Goal: Transaction & Acquisition: Obtain resource

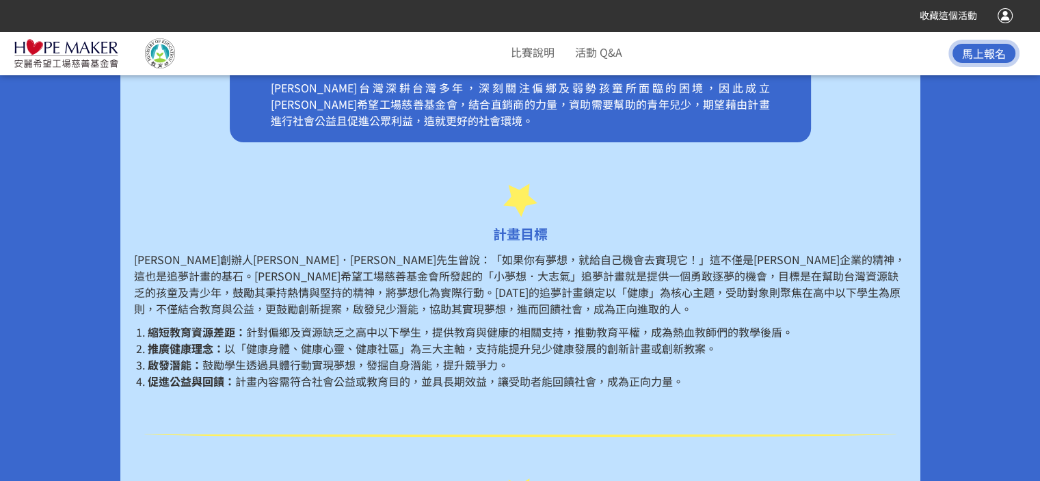
scroll to position [512, 0]
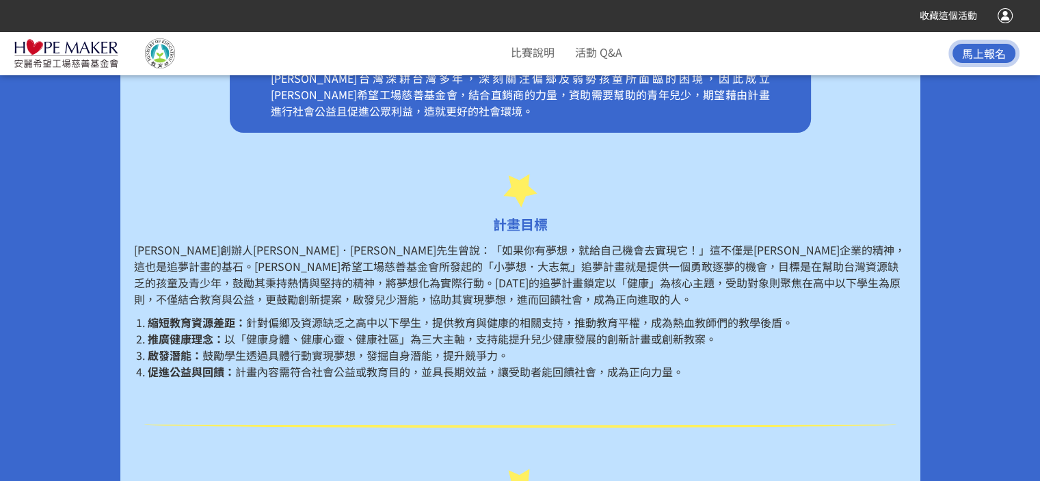
click at [221, 187] on div "計畫目標" at bounding box center [520, 204] width 773 height 61
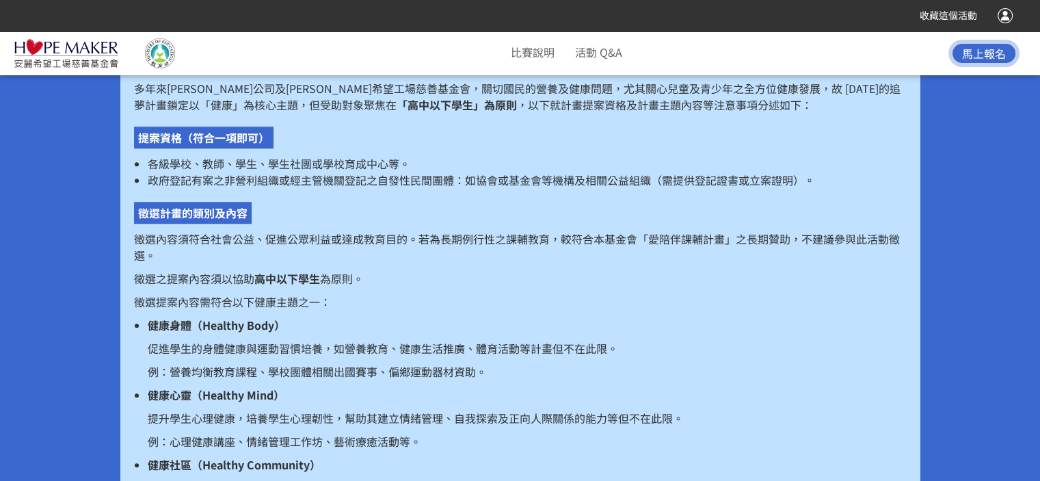
scroll to position [1059, 0]
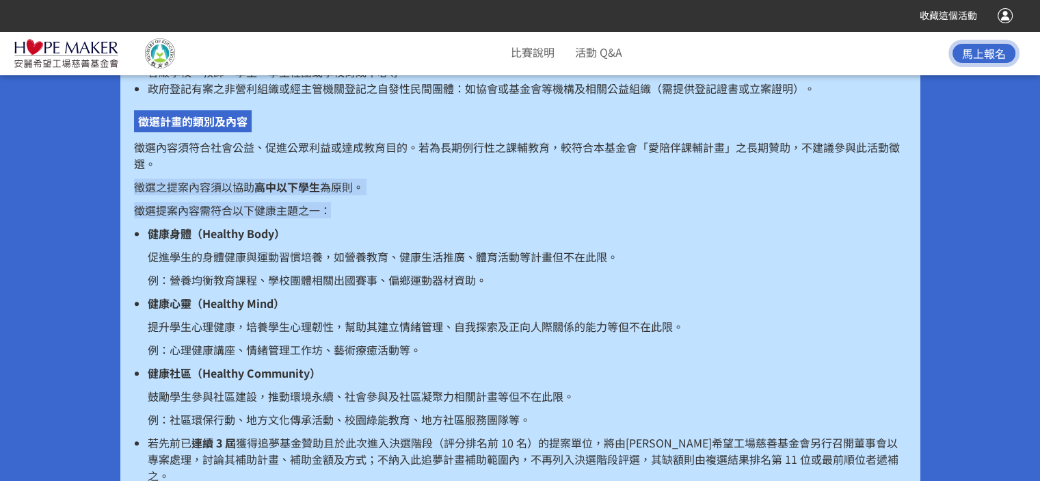
drag, startPoint x: 133, startPoint y: 185, endPoint x: 336, endPoint y: 203, distance: 203.9
click at [336, 203] on div "多年來[PERSON_NAME]公司及[PERSON_NAME]希望工場慈善基金會，關切國民的營養及健康問題，尤其關心兒童及青少年之全方位健康發展，故 [DA…" at bounding box center [520, 235] width 773 height 495
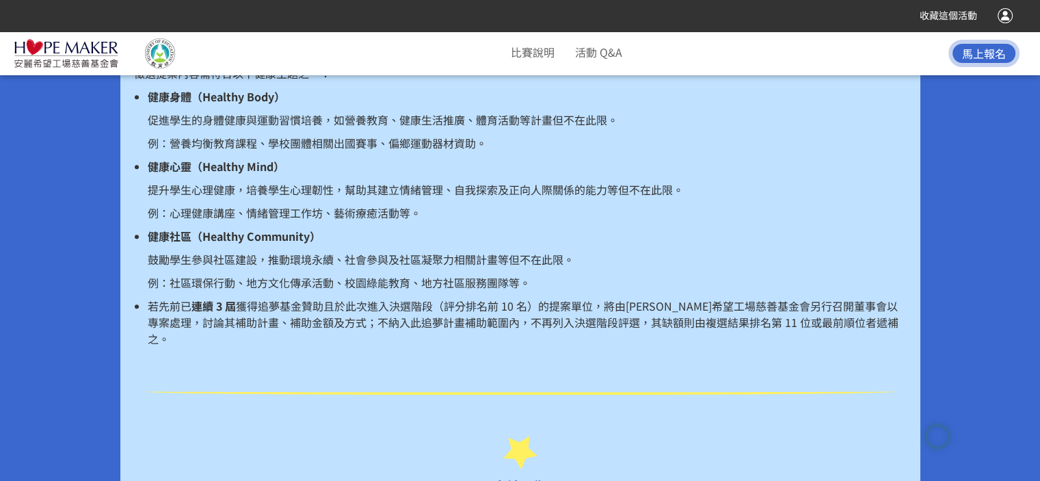
click at [248, 257] on p "鼓勵學生參與社區建設，推動環境永續、社會參與及社區凝聚力相關計畫等但不在此限。" at bounding box center [527, 259] width 759 height 16
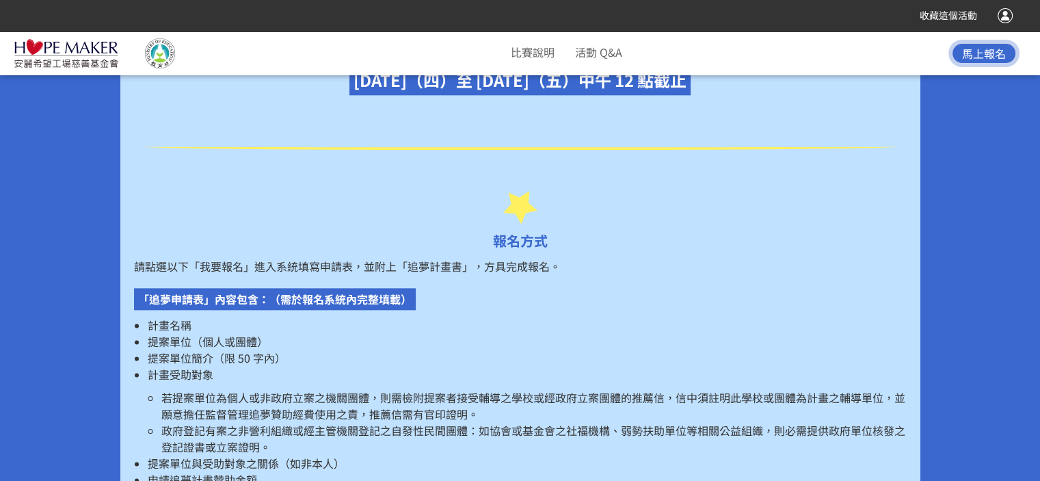
scroll to position [1675, 0]
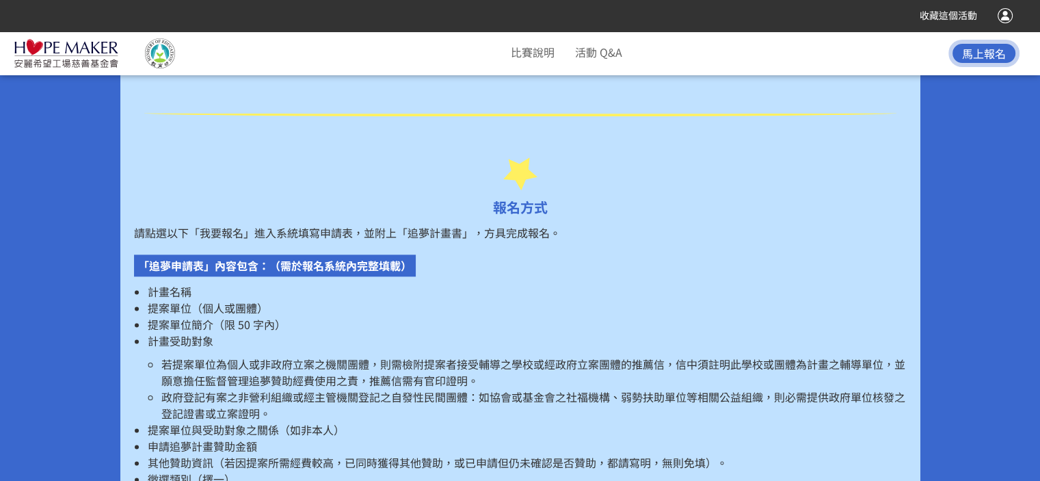
click at [430, 366] on li "若提案單位為個人或非政府立案之機關團體，則需檢附提案者接受輔導之學校或經政府立案團體的推薦信，信中須註明此學校或團體為計畫之輔導單位，並願意擔任監督管理追夢贊…" at bounding box center [533, 372] width 745 height 33
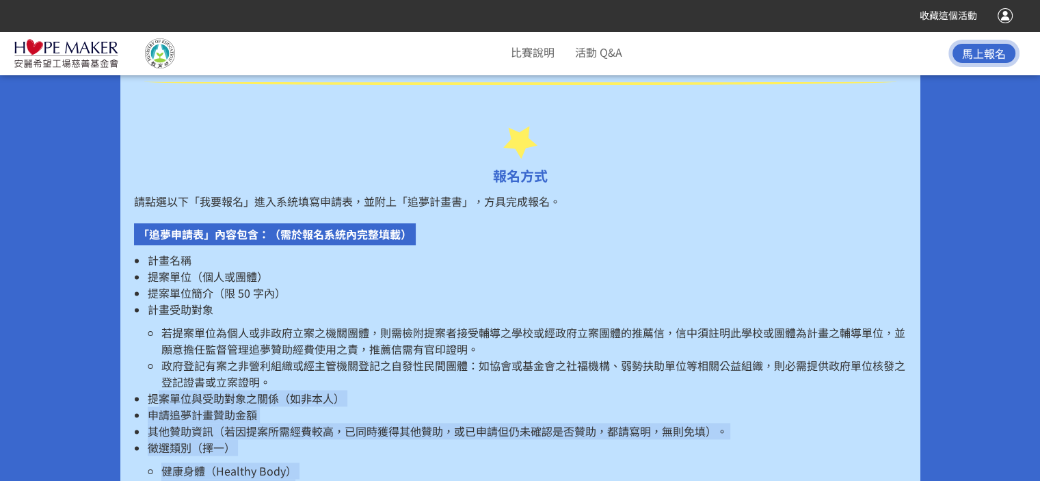
drag, startPoint x: 156, startPoint y: 416, endPoint x: 416, endPoint y: 472, distance: 265.9
click at [416, 472] on ul "計畫名稱 提案單位（個人或團體） 提案單位簡介（限 50 字內） 計畫受助對象 若提案單位為個人或非政府立案之機關團體，則需檢附提案者接受輔導之學校或經政府立…" at bounding box center [520, 397] width 773 height 293
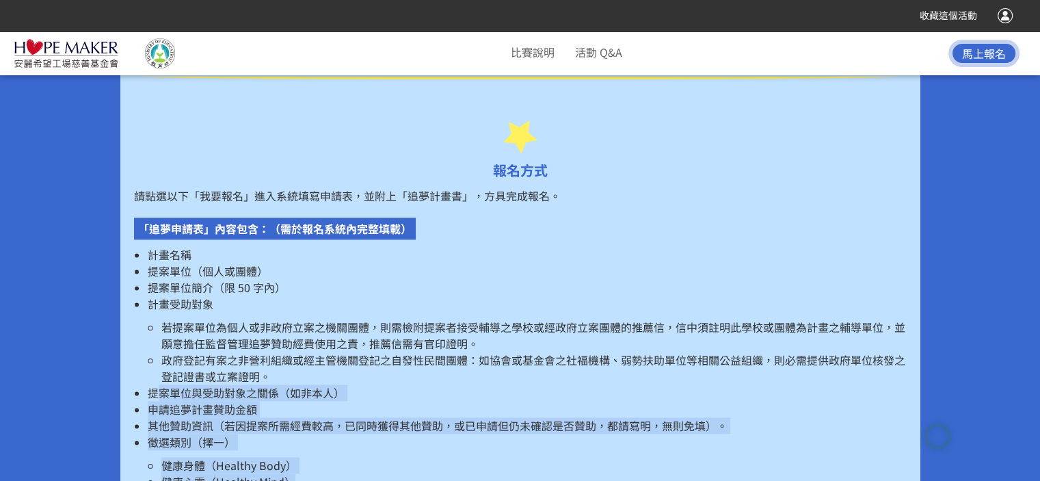
scroll to position [1849, 0]
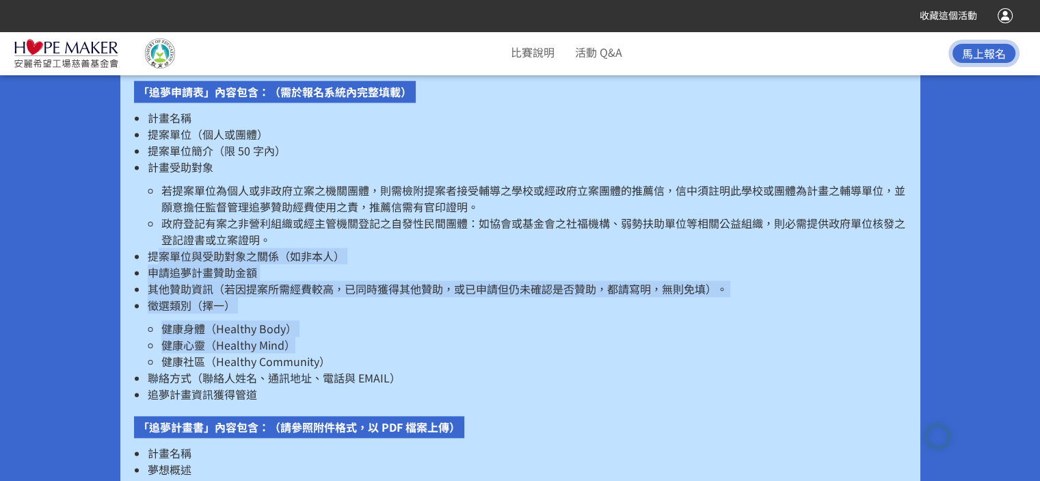
click at [430, 336] on li "健康心靈（Healthy Mind）" at bounding box center [533, 344] width 745 height 16
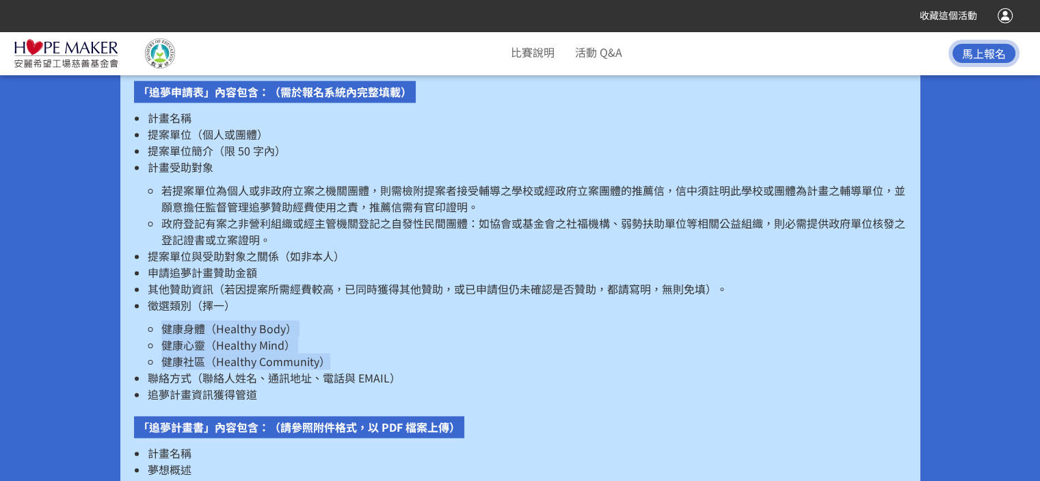
drag, startPoint x: 166, startPoint y: 311, endPoint x: 343, endPoint y: 339, distance: 179.3
click at [343, 339] on ul "健康身體（Healthy Body） 健康心靈（Healthy Mind） 健康社區（Healthy Community）" at bounding box center [527, 344] width 759 height 49
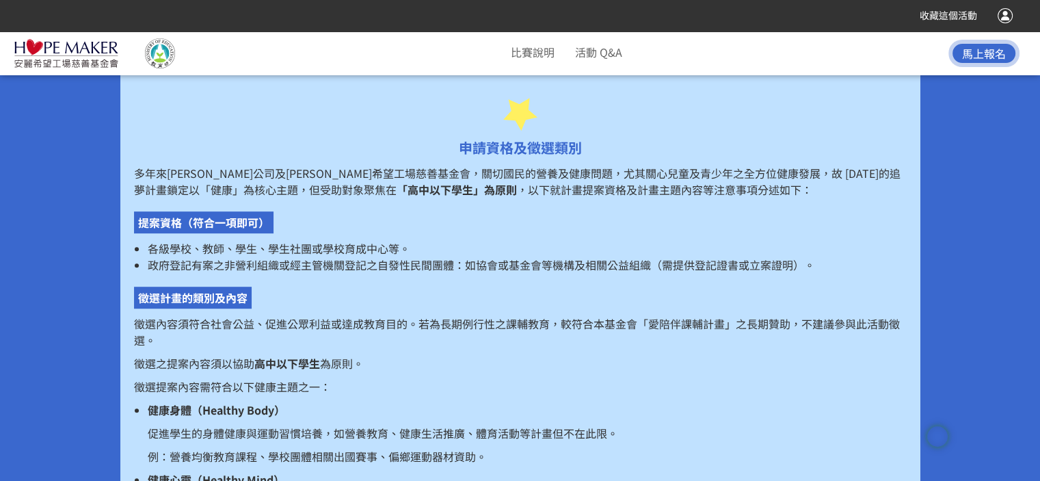
scroll to position [891, 0]
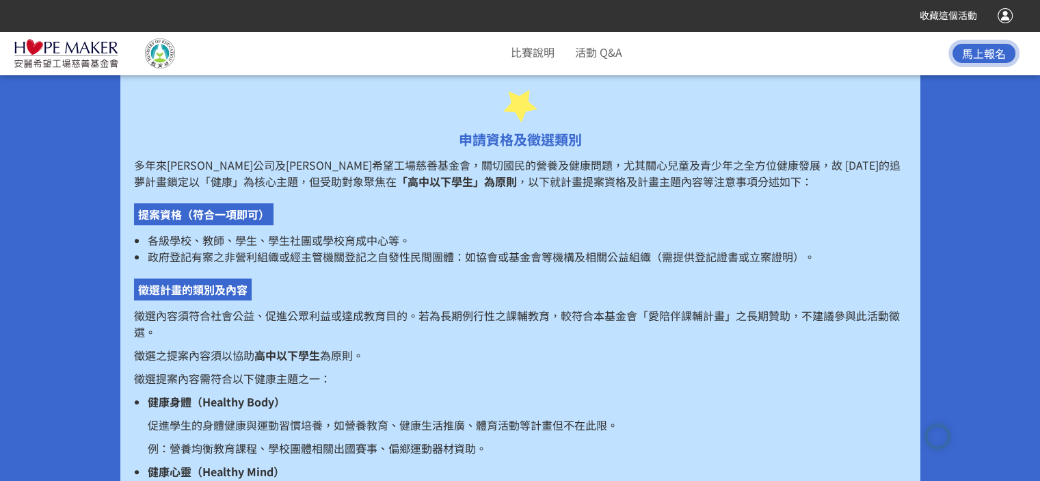
click at [324, 225] on div "多年來[PERSON_NAME]公司及[PERSON_NAME]希望工場慈善基金會，關切國民的營養及健康問題，尤其關心兒童及青少年之全方位健康發展，故 [DA…" at bounding box center [520, 404] width 773 height 495
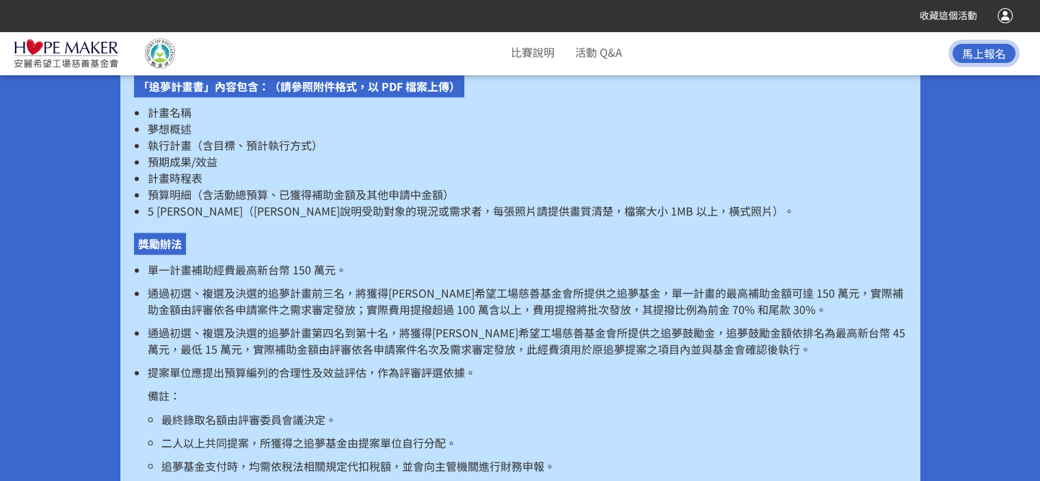
scroll to position [2191, 0]
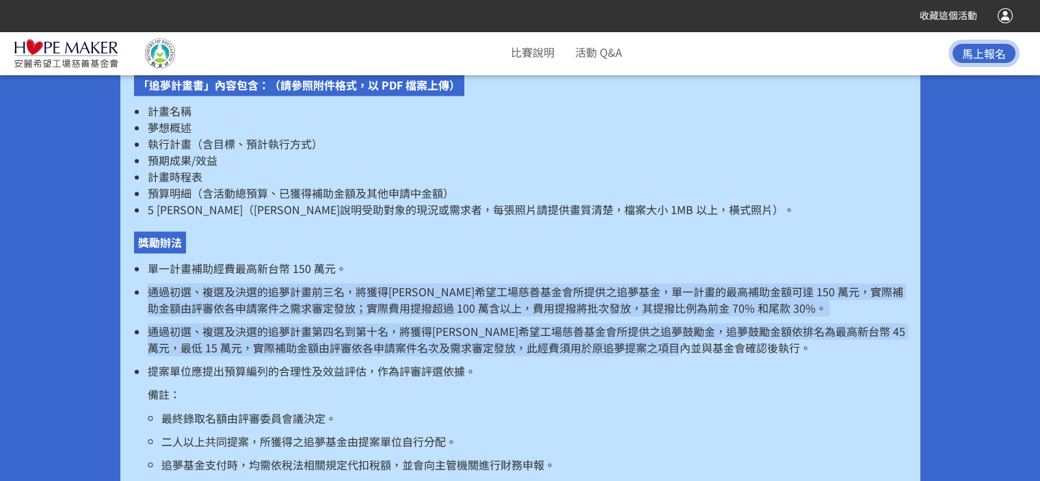
drag, startPoint x: 148, startPoint y: 276, endPoint x: 744, endPoint y: 325, distance: 597.7
click at [744, 325] on ul "單一計畫補助經費最高新台幣 150 萬元。 通過初選、複選及決選的追夢計畫前三名，將獲得[PERSON_NAME]希望工場慈善基金會所提供之追夢基金，單一計畫…" at bounding box center [520, 429] width 773 height 338
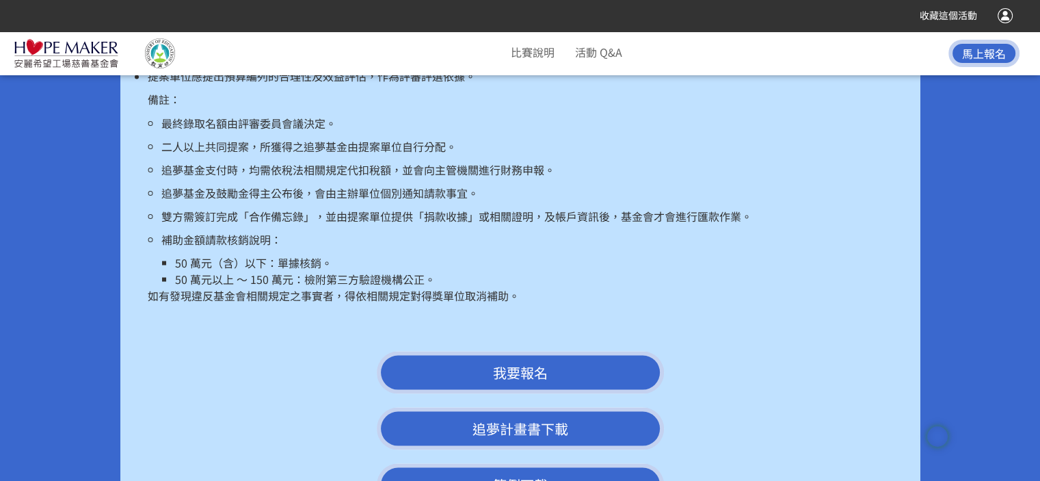
scroll to position [2601, 0]
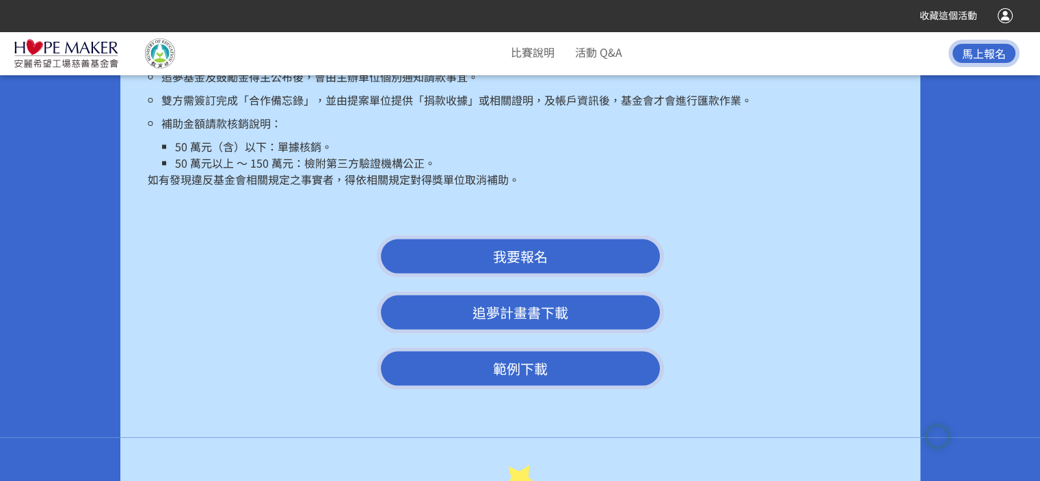
click at [531, 348] on link "範例下載" at bounding box center [520, 368] width 287 height 42
click at [512, 295] on link "追夢計畫書下載" at bounding box center [520, 312] width 287 height 42
click at [231, 280] on div "我要報名 追夢計畫書下載 範例下載" at bounding box center [520, 312] width 800 height 168
